Goal: Navigation & Orientation: Find specific page/section

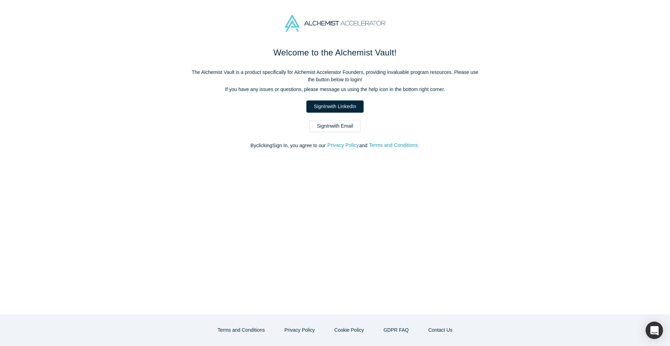
click at [337, 107] on link "Sign In with LinkedIn" at bounding box center [334, 106] width 57 height 12
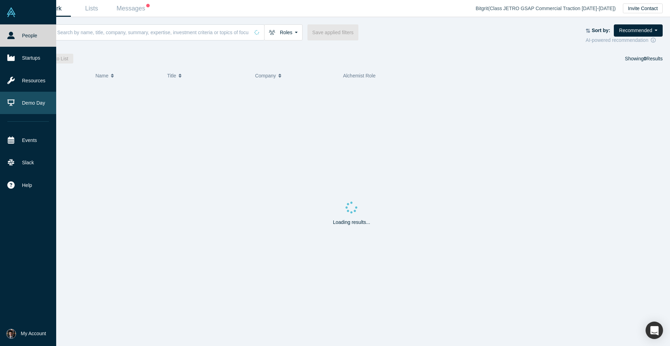
click at [12, 102] on icon at bounding box center [10, 102] width 7 height 7
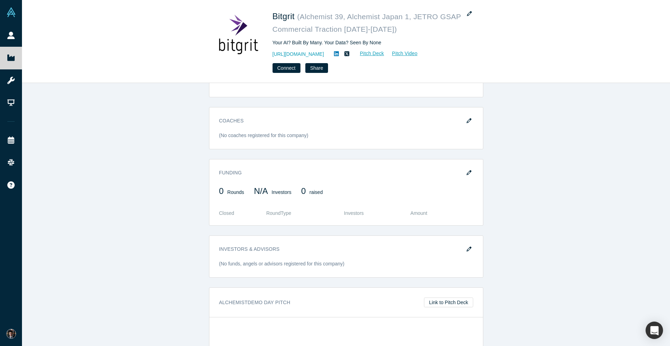
scroll to position [496, 0]
